Goal: Information Seeking & Learning: Check status

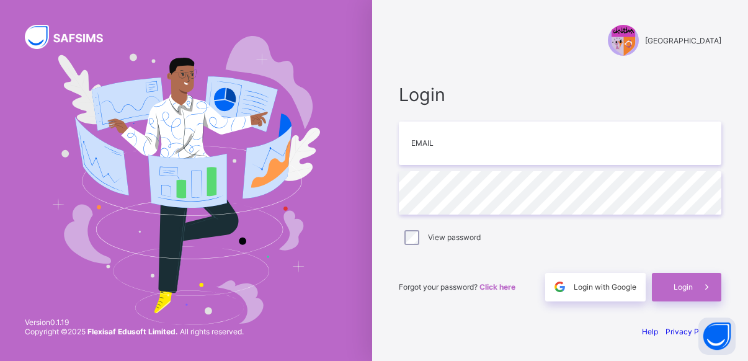
click at [453, 140] on input "email" at bounding box center [560, 143] width 322 height 43
type input "**********"
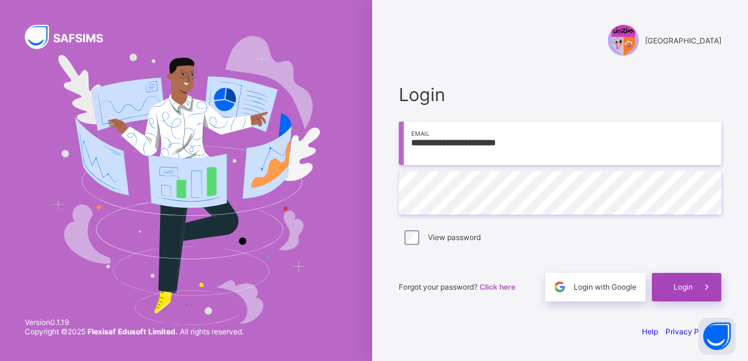
click at [680, 278] on div "Login" at bounding box center [686, 287] width 69 height 29
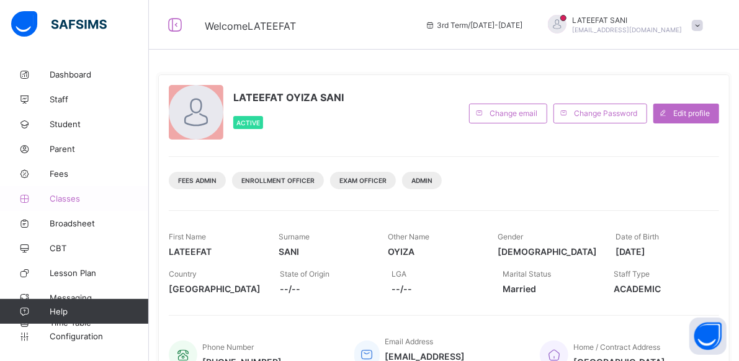
click at [69, 195] on span "Classes" at bounding box center [99, 198] width 99 height 10
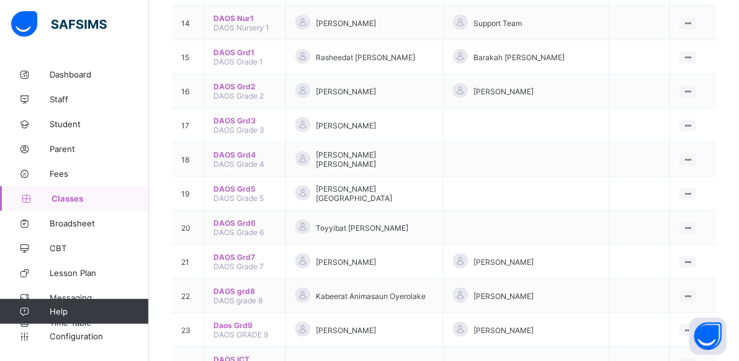
scroll to position [626, 0]
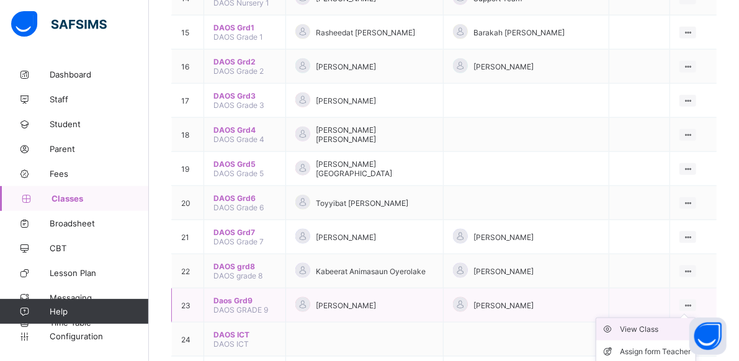
click at [649, 323] on div "View Class" at bounding box center [654, 329] width 71 height 12
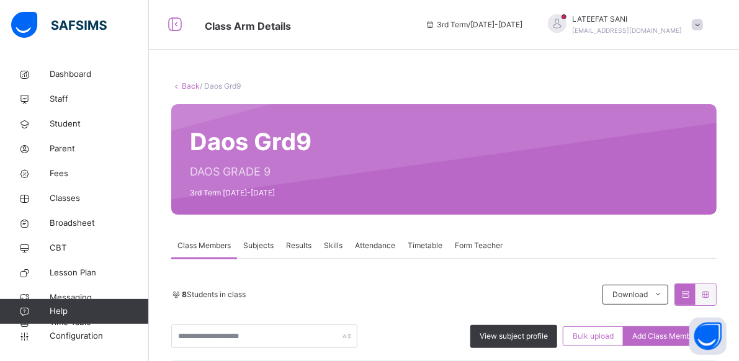
scroll to position [76, 0]
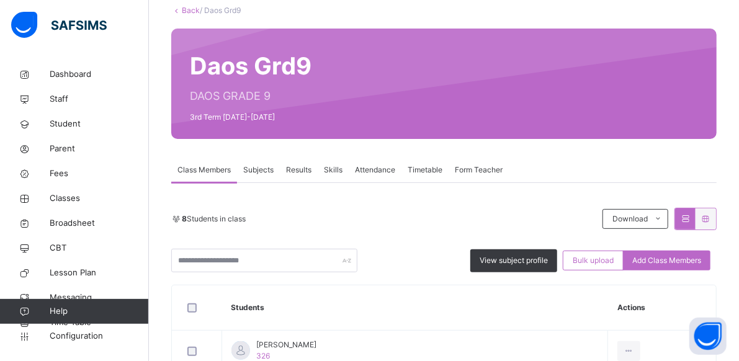
click at [302, 171] on span "Results" at bounding box center [298, 169] width 25 height 11
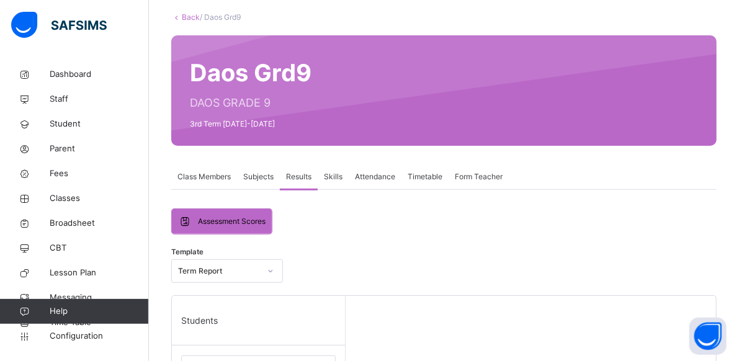
scroll to position [68, 0]
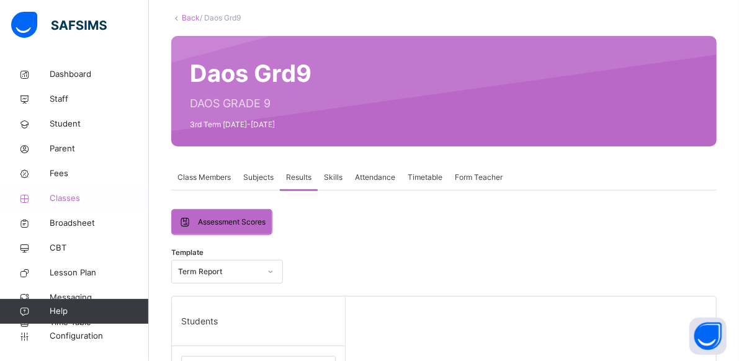
click at [79, 197] on span "Classes" at bounding box center [99, 198] width 99 height 12
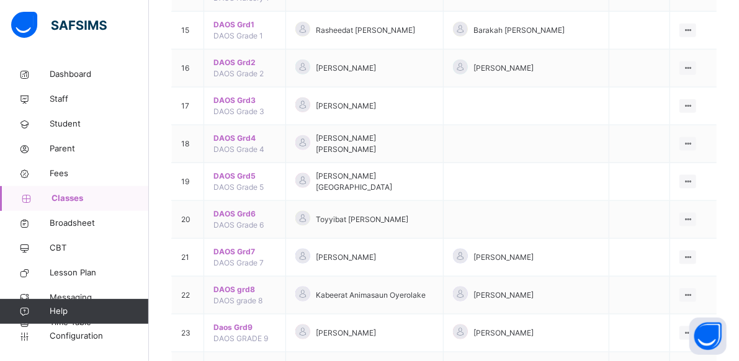
scroll to position [688, 0]
click at [654, 313] on div "View Class" at bounding box center [654, 319] width 71 height 12
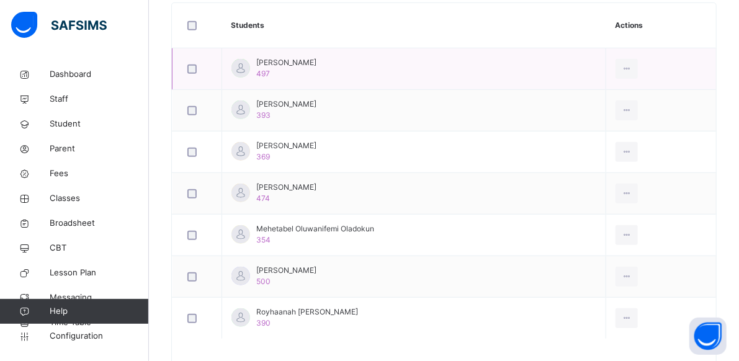
scroll to position [402, 0]
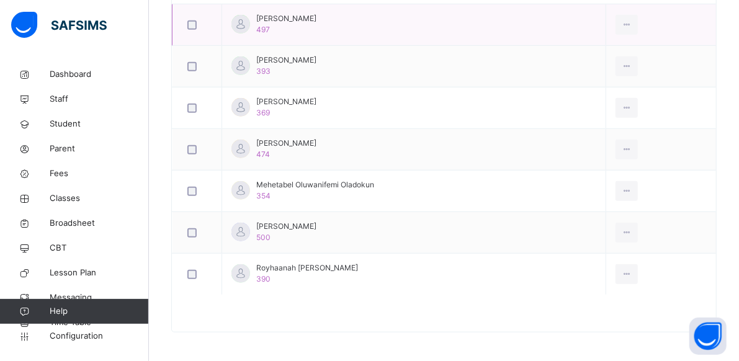
click at [275, 307] on div at bounding box center [444, 319] width 544 height 25
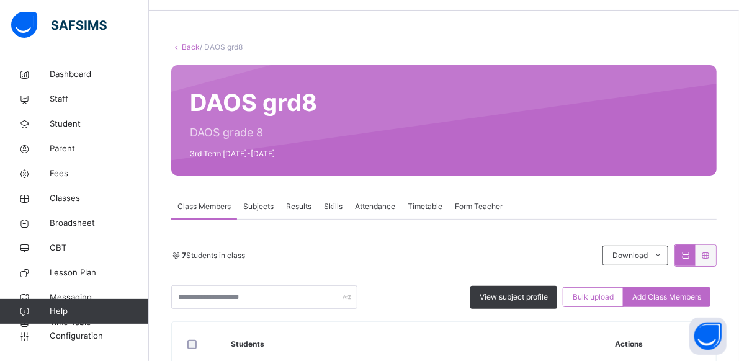
scroll to position [37, 0]
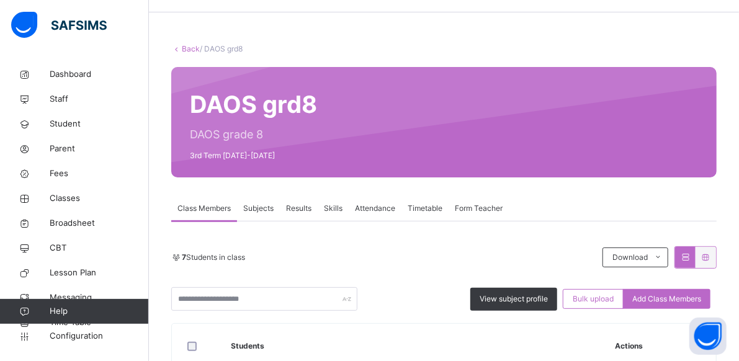
click at [303, 203] on span "Results" at bounding box center [298, 208] width 25 height 11
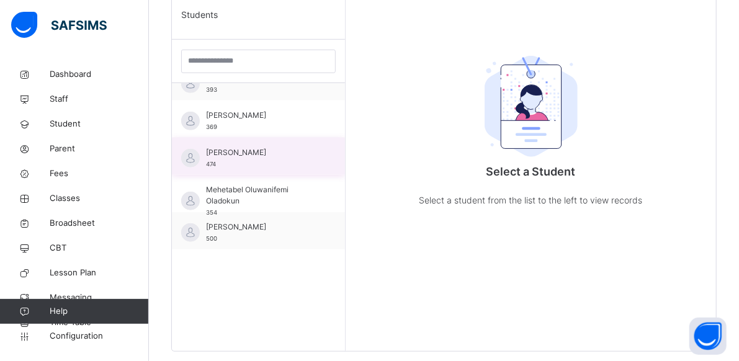
scroll to position [57, 0]
click at [277, 157] on div "[PERSON_NAME] 474" at bounding box center [261, 158] width 111 height 22
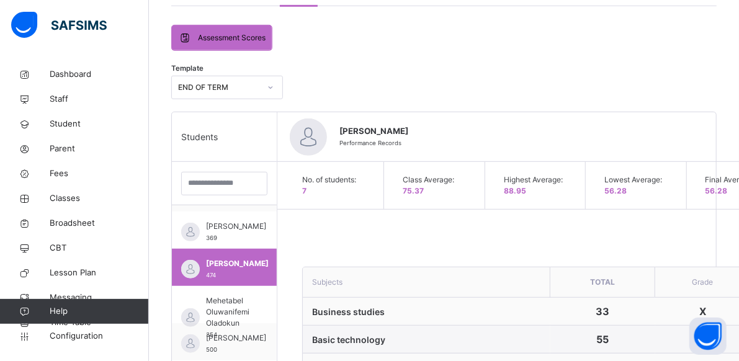
scroll to position [252, 0]
click at [82, 218] on span "Broadsheet" at bounding box center [99, 223] width 99 height 12
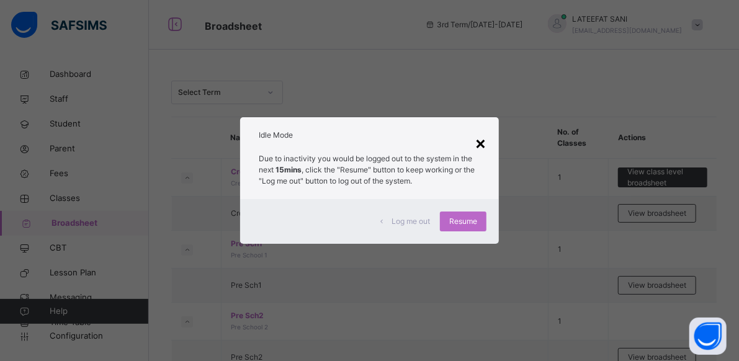
click at [484, 142] on div "×" at bounding box center [480, 143] width 12 height 26
